Goal: Book appointment/travel/reservation

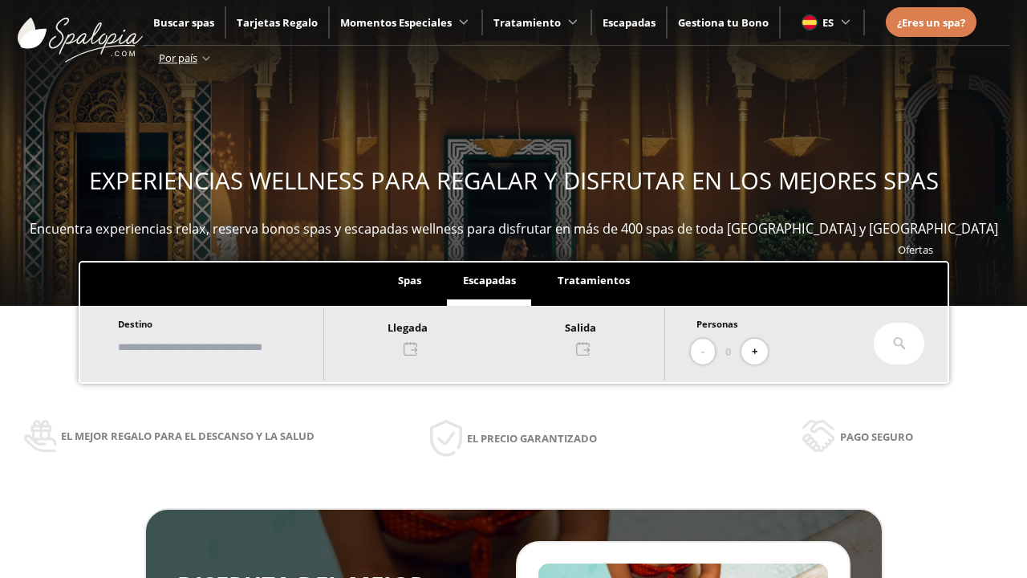
click at [226, 347] on input "text" at bounding box center [213, 347] width 200 height 28
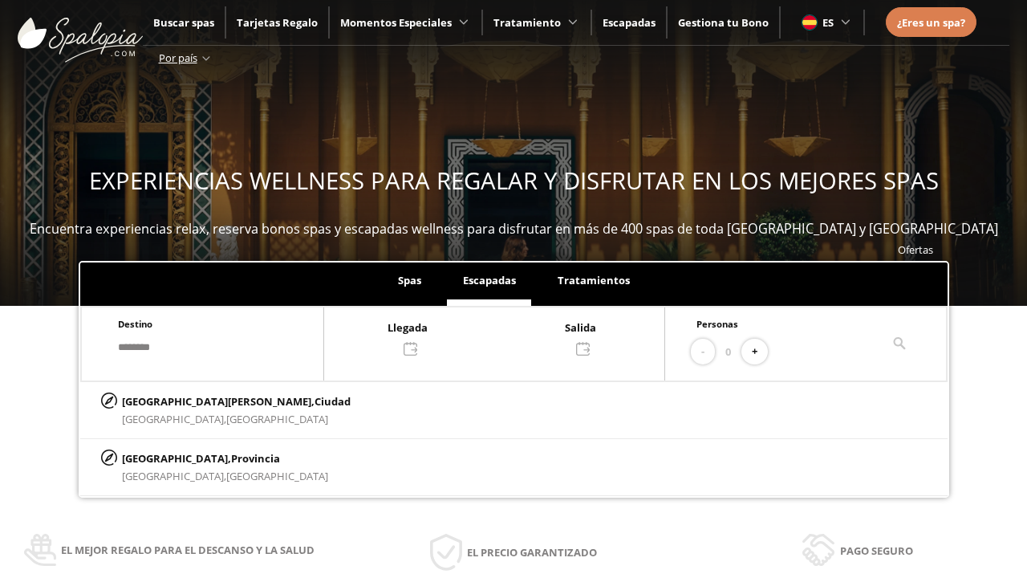
click at [510, 336] on div at bounding box center [494, 337] width 340 height 39
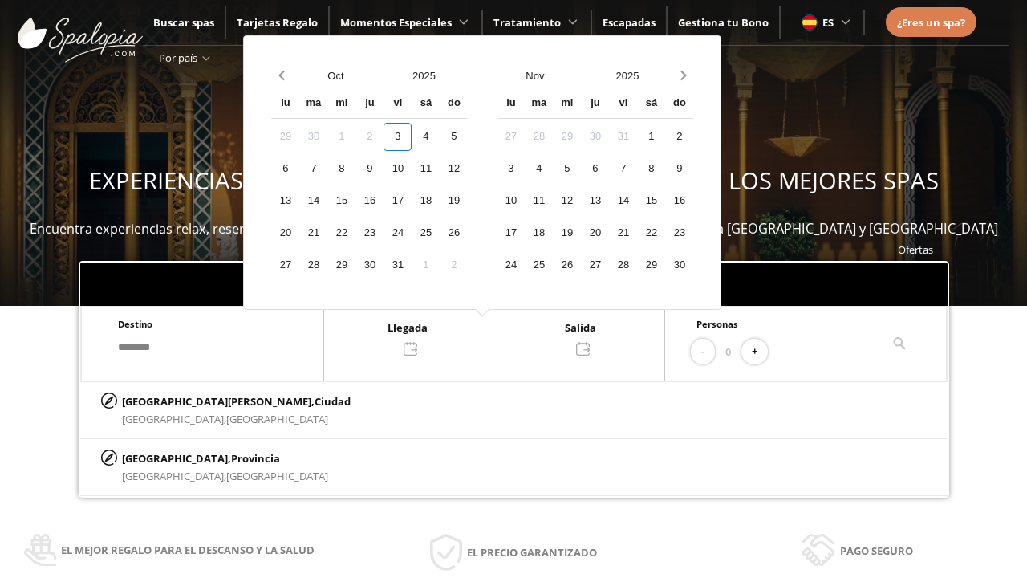
click at [468, 136] on div "5" at bounding box center [454, 137] width 28 height 28
click at [299, 169] on div "6" at bounding box center [285, 169] width 28 height 28
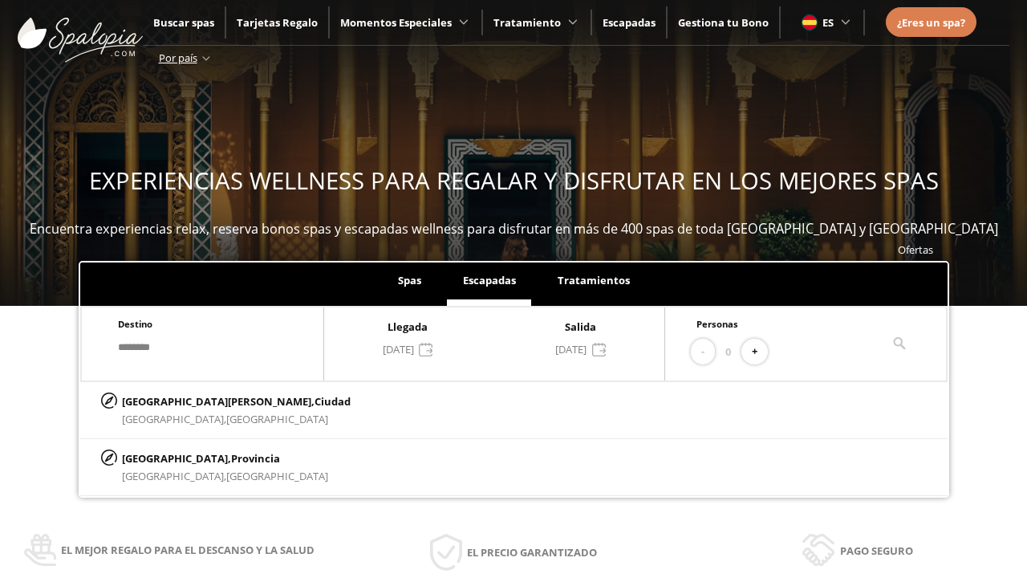
click at [760, 352] on button "+" at bounding box center [755, 352] width 26 height 26
click at [201, 400] on p "[GEOGRAPHIC_DATA][PERSON_NAME], [GEOGRAPHIC_DATA]" at bounding box center [236, 401] width 229 height 18
type input "**********"
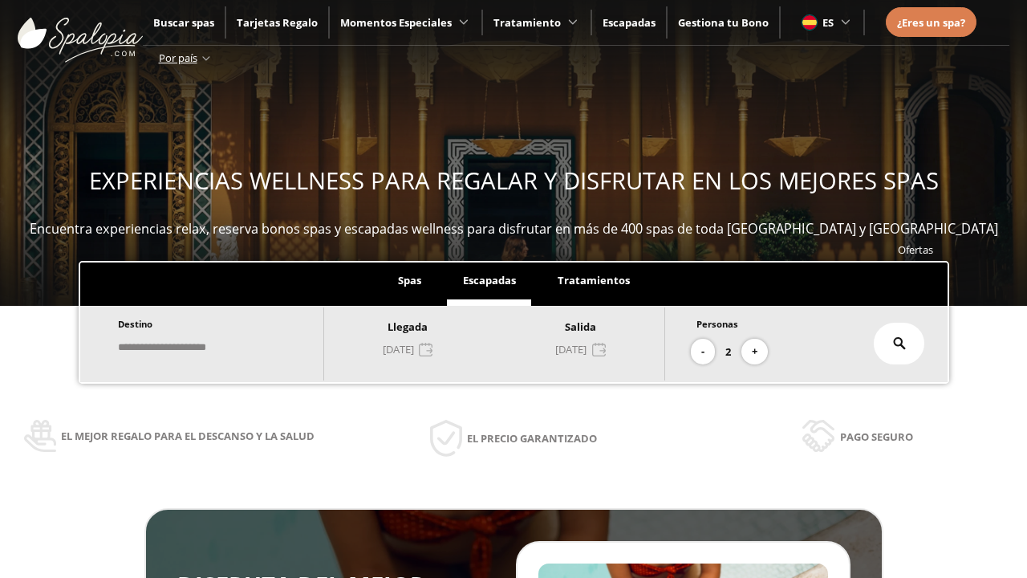
click at [900, 343] on icon at bounding box center [899, 343] width 13 height 13
